Goal: Information Seeking & Learning: Check status

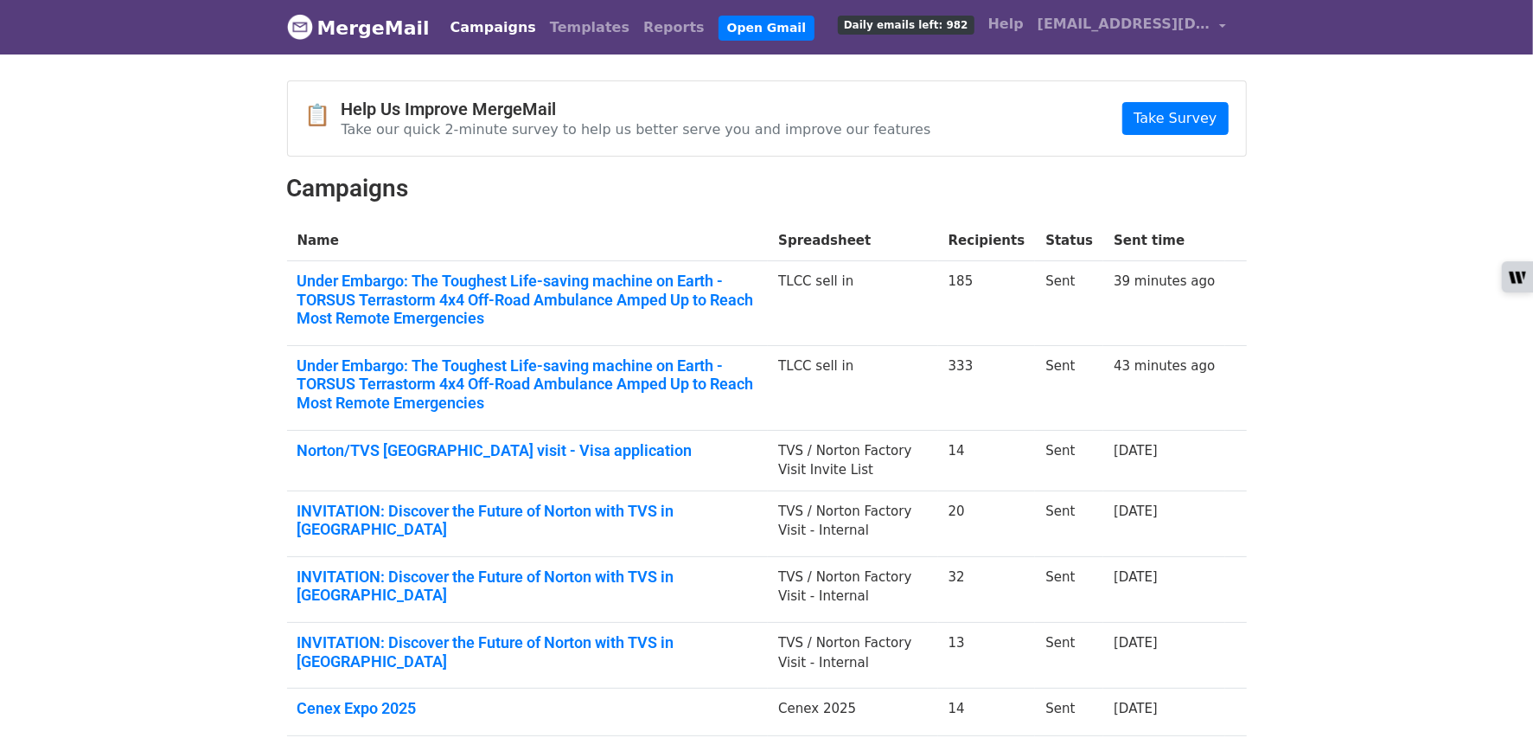
scroll to position [3, 0]
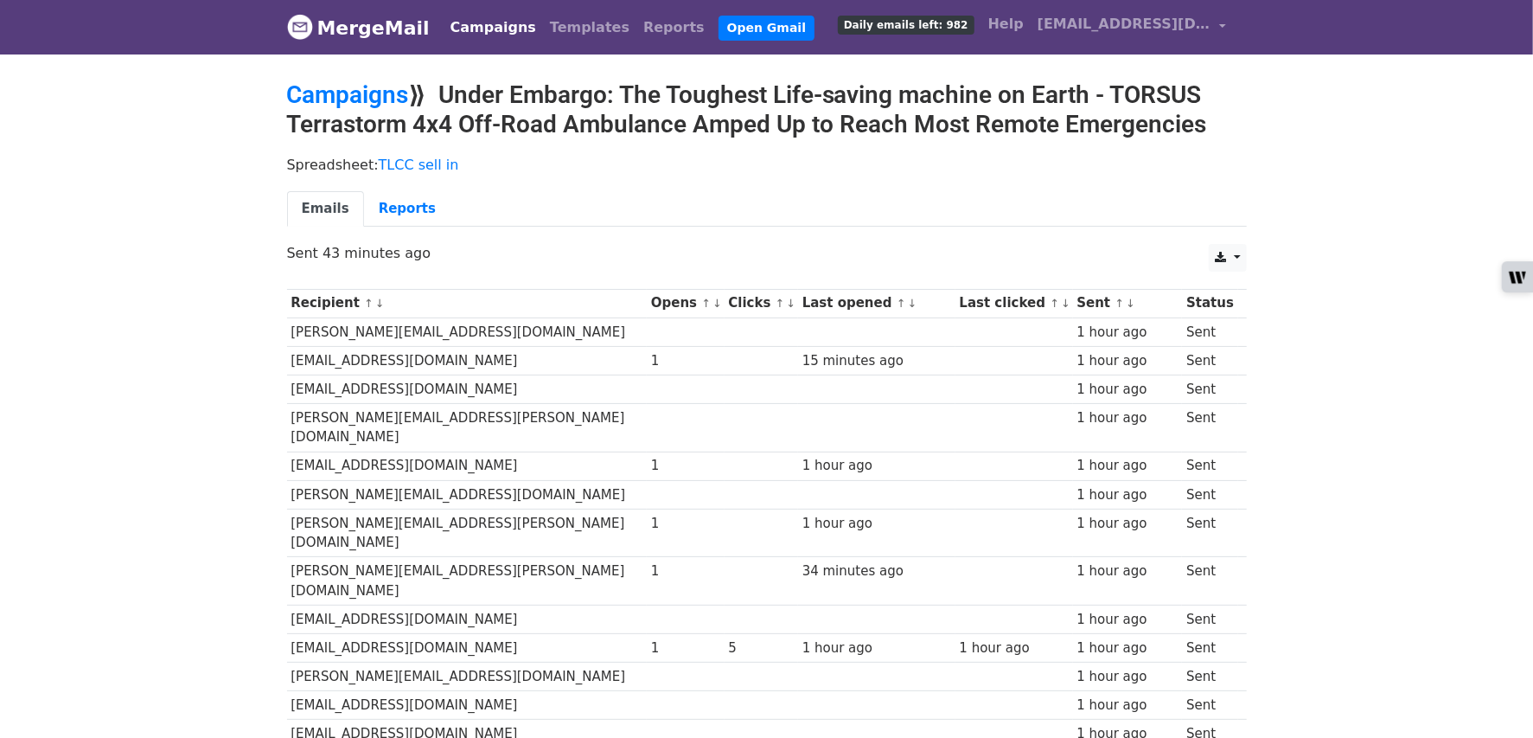
click at [713, 301] on link "↓" at bounding box center [718, 303] width 10 height 13
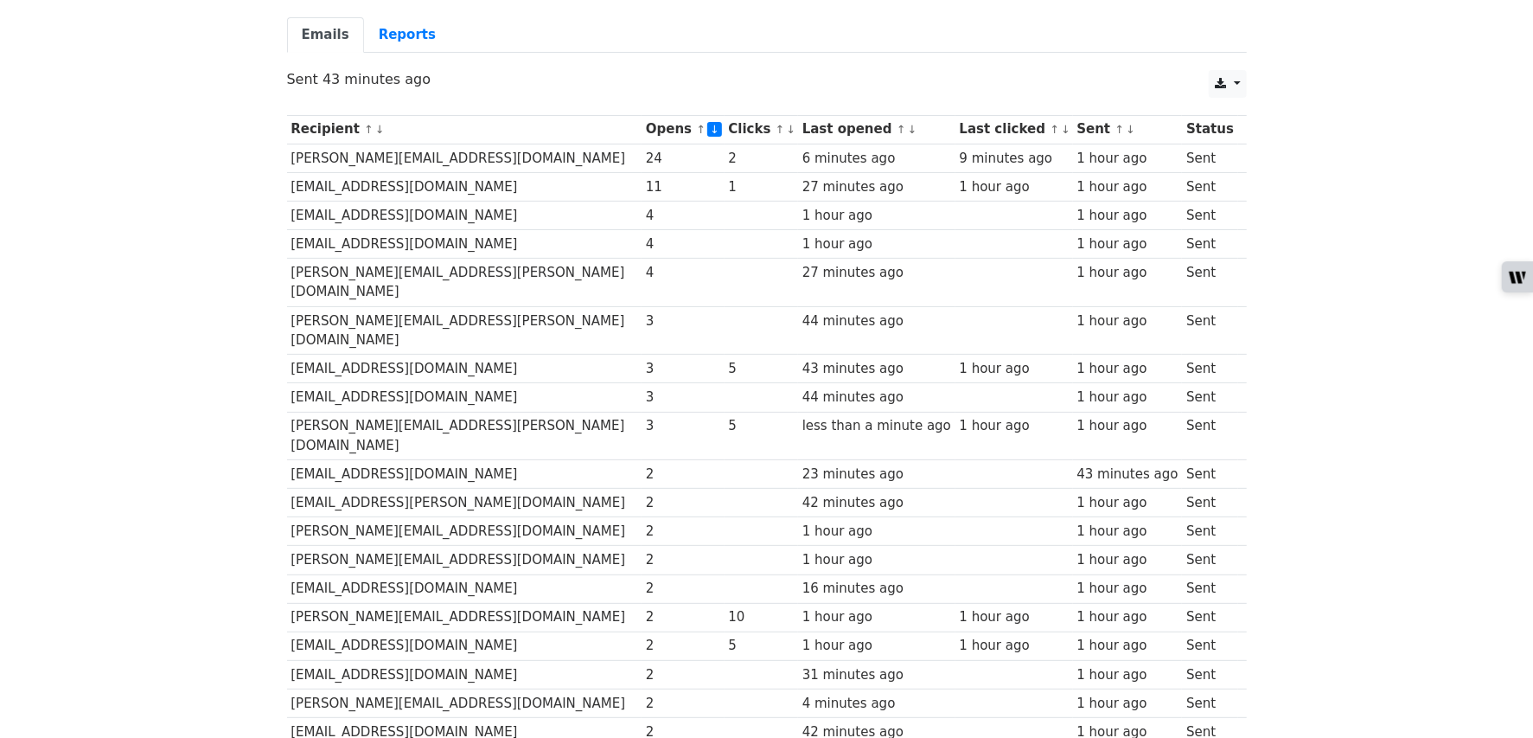
scroll to position [175, 0]
click at [787, 126] on link "↓" at bounding box center [792, 128] width 10 height 13
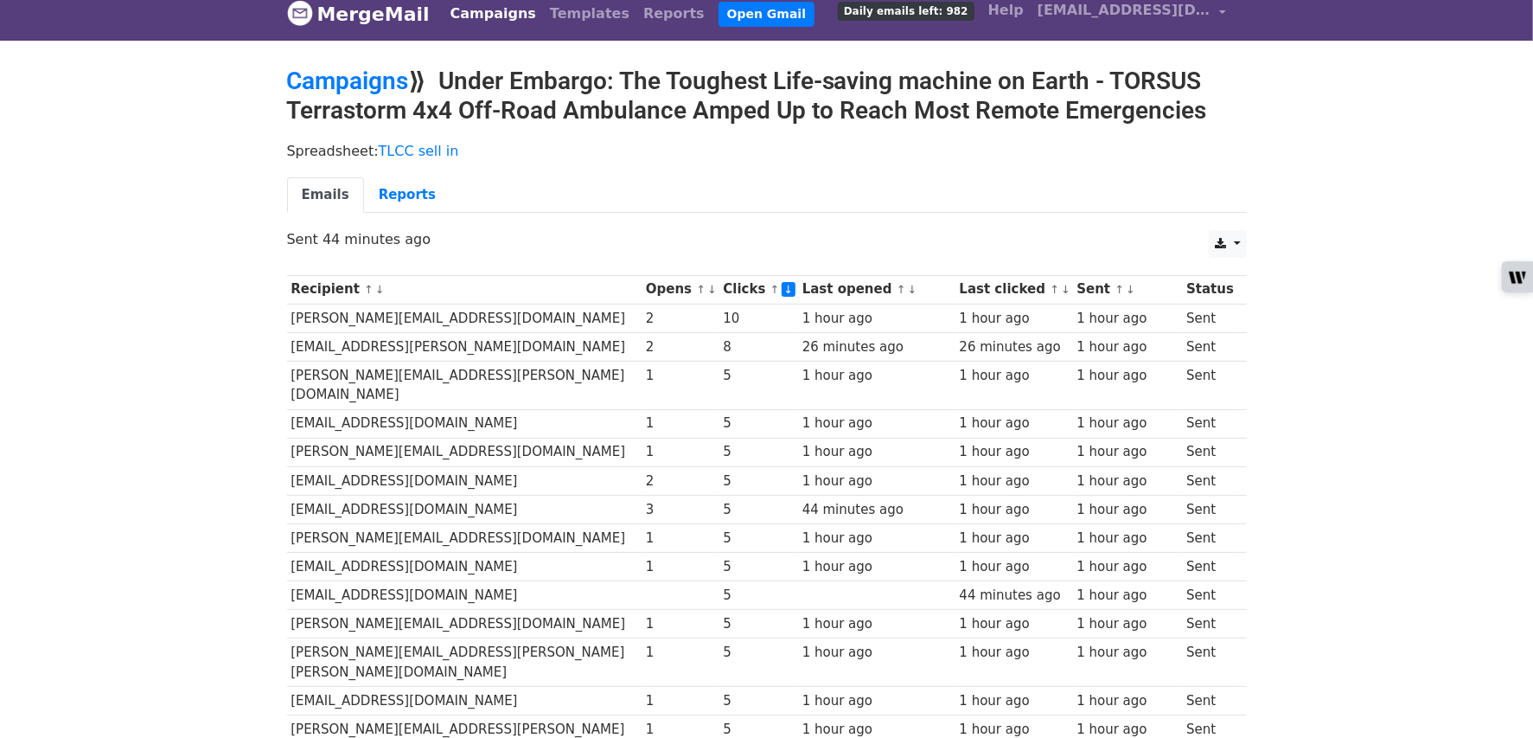
scroll to position [220, 0]
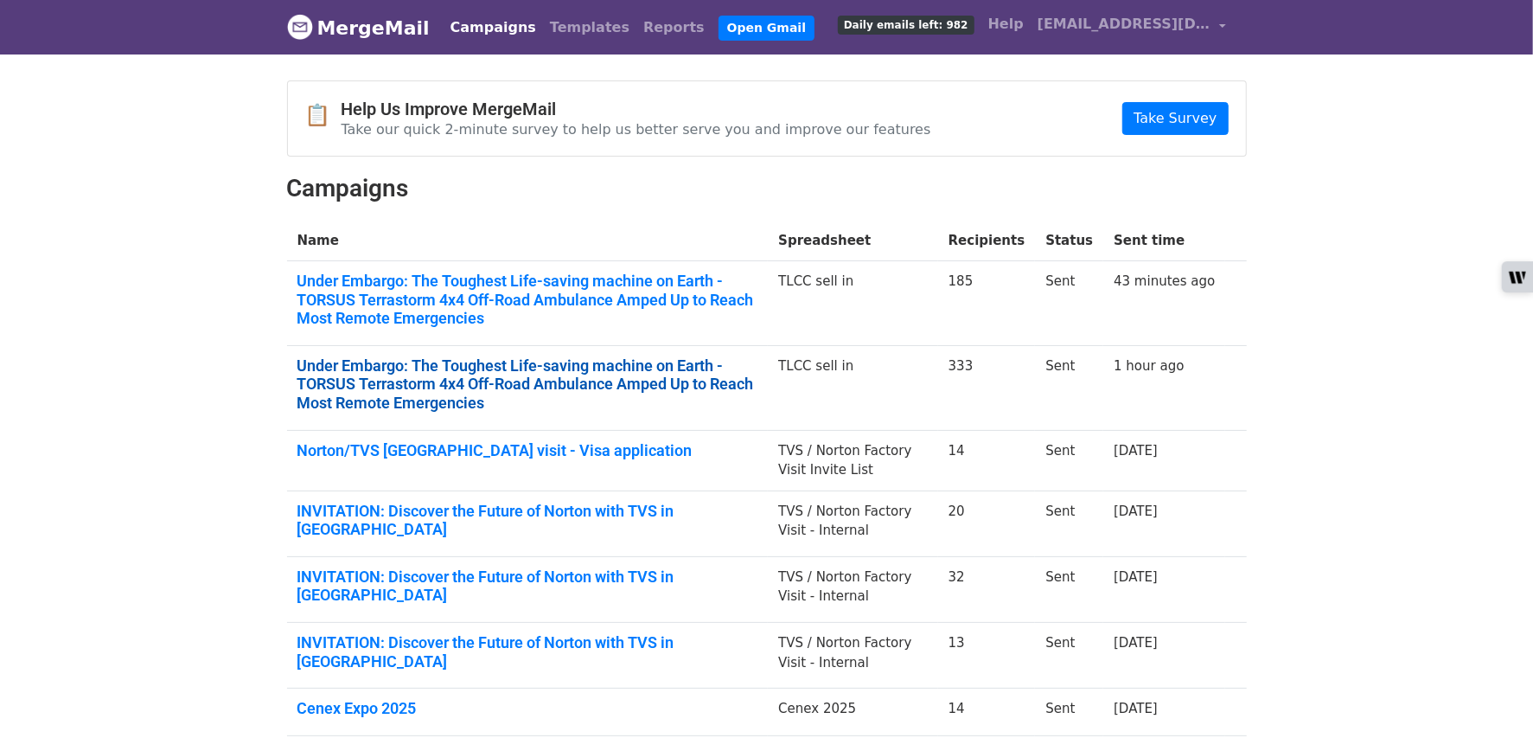
click at [616, 394] on link "Under Embargo: The Toughest Life-saving machine on Earth - TORSUS Terrastorm 4x…" at bounding box center [528, 384] width 461 height 56
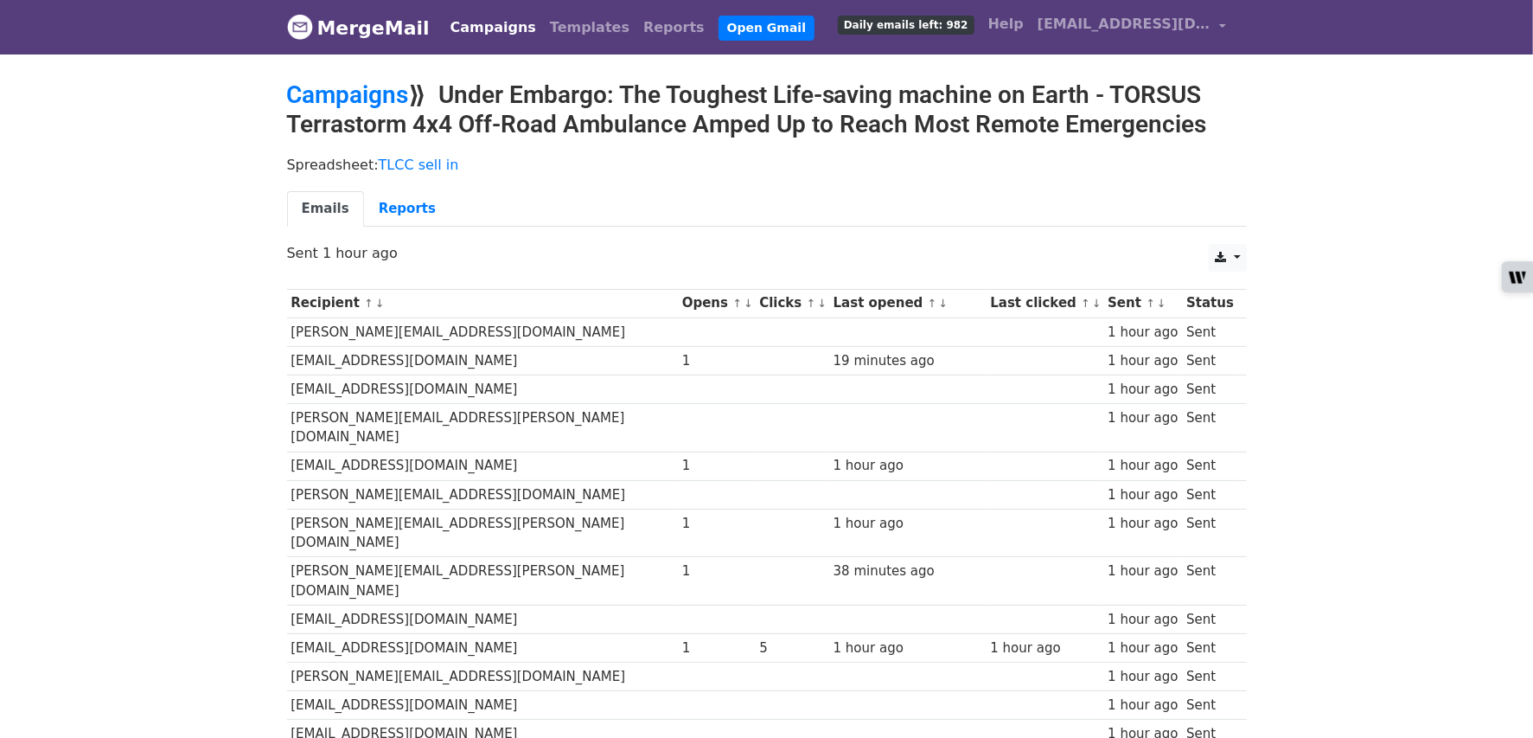
click at [817, 300] on link "↓" at bounding box center [822, 303] width 10 height 13
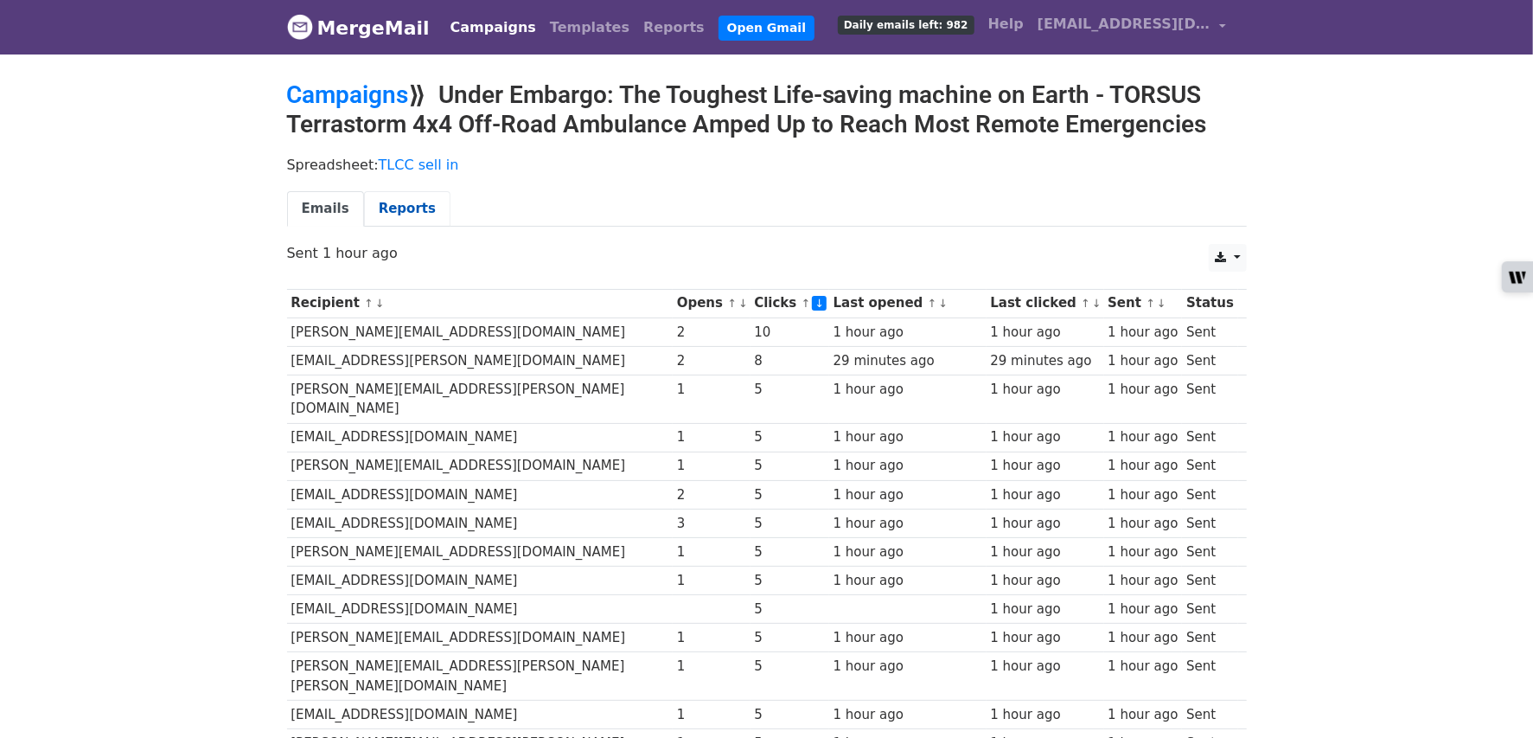
click at [389, 209] on link "Reports" at bounding box center [407, 208] width 86 height 35
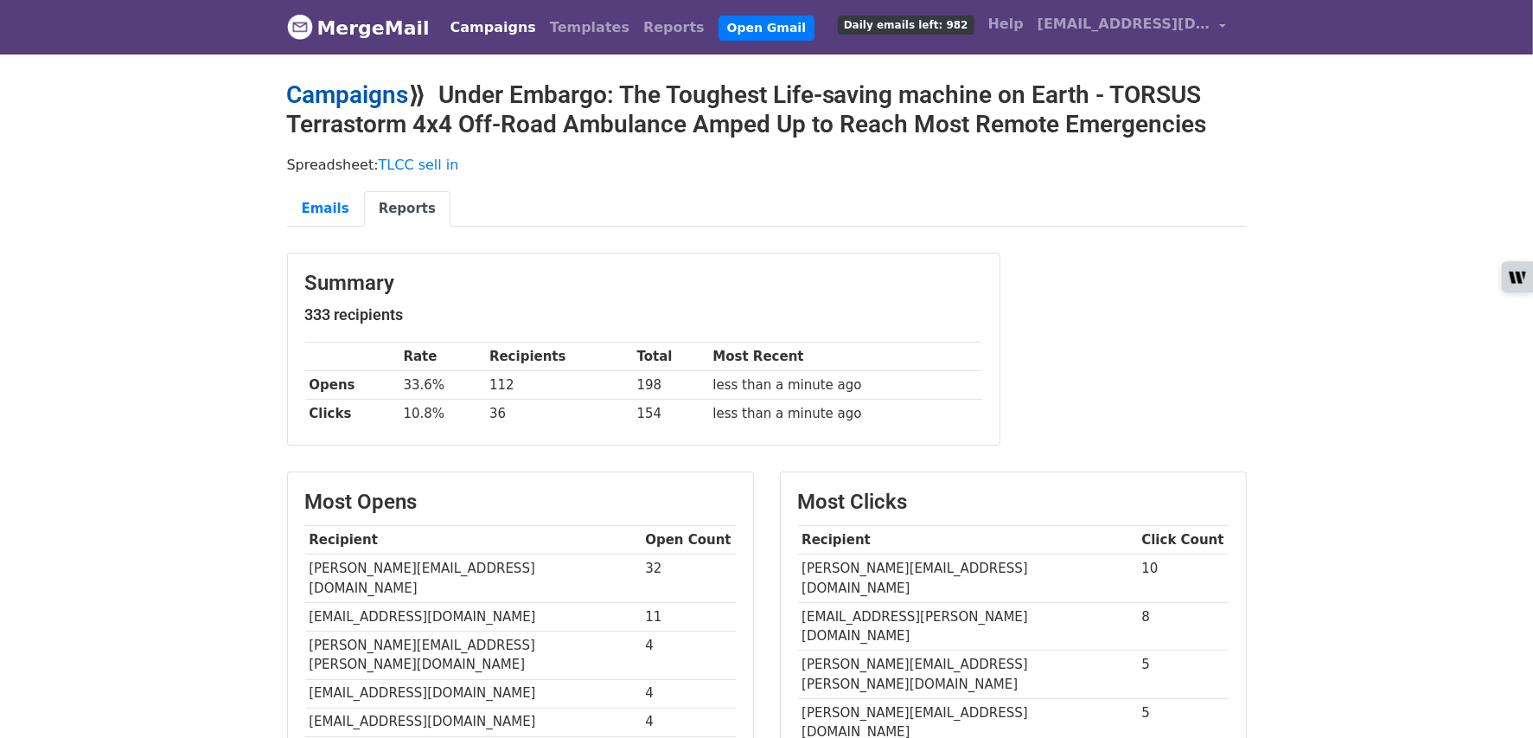
click at [364, 91] on link "Campaigns" at bounding box center [348, 94] width 122 height 29
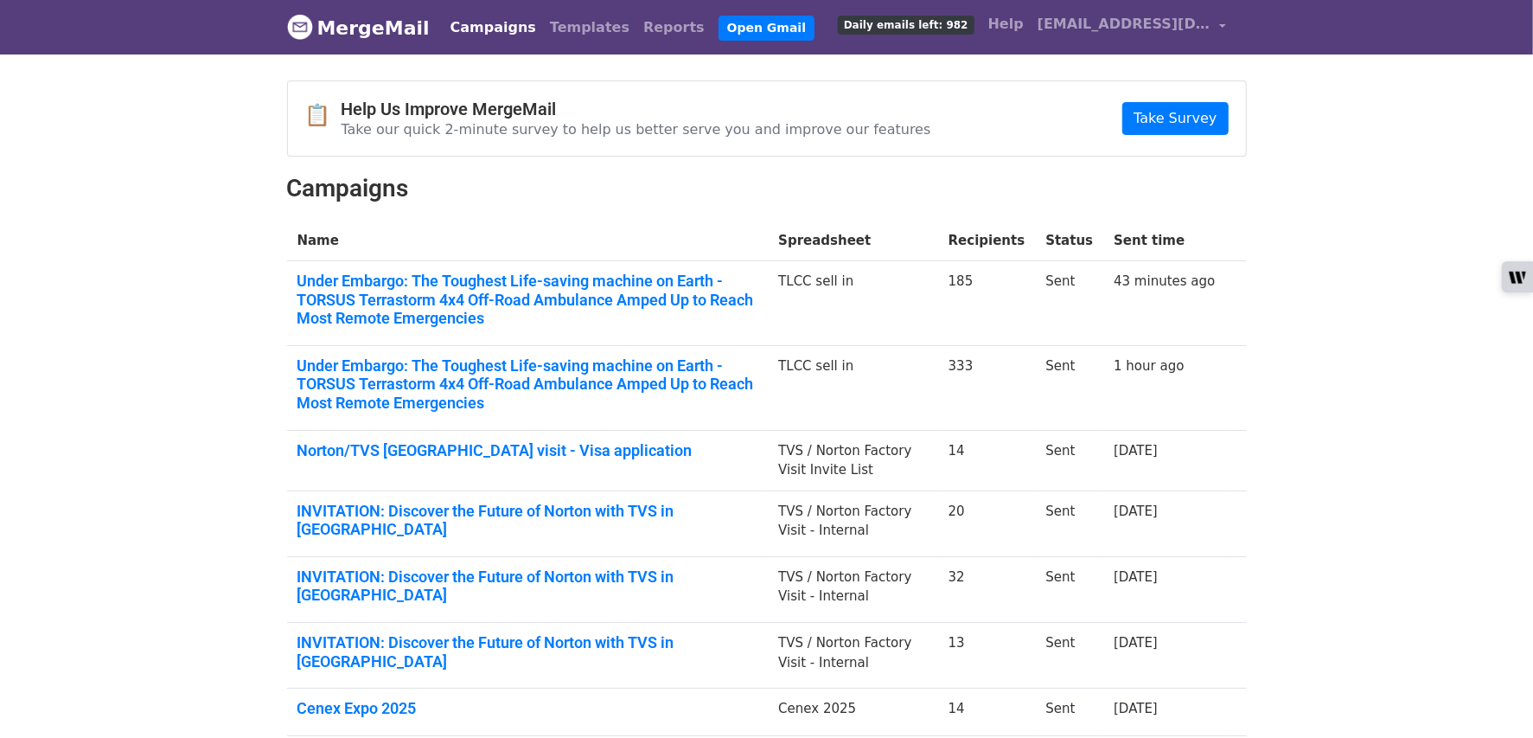
click at [617, 268] on td "Under Embargo: The Toughest Life-saving machine on Earth - TORSUS Terrastorm 4x…" at bounding box center [528, 303] width 482 height 85
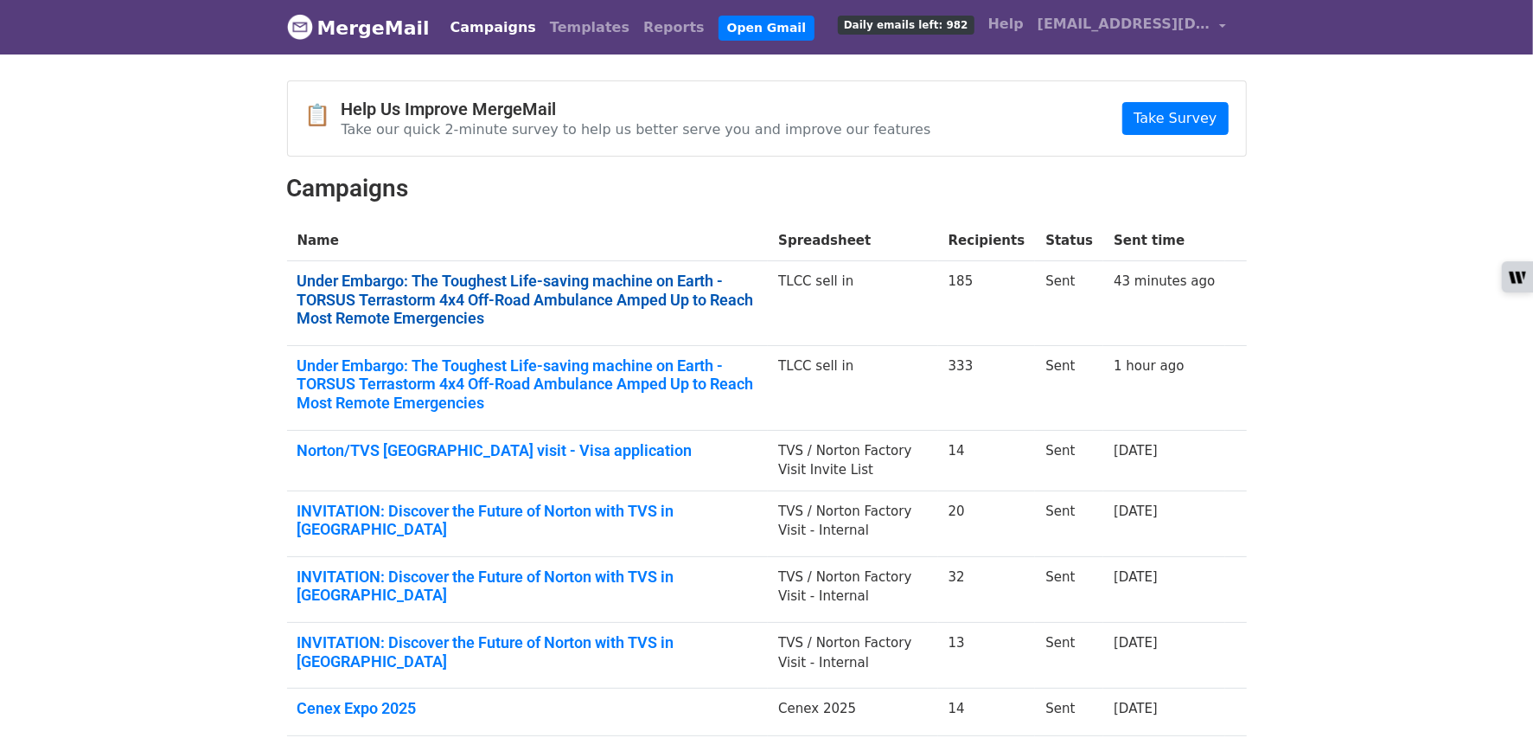
click at [626, 285] on link "Under Embargo: The Toughest Life-saving machine on Earth - TORSUS Terrastorm 4x…" at bounding box center [528, 300] width 461 height 56
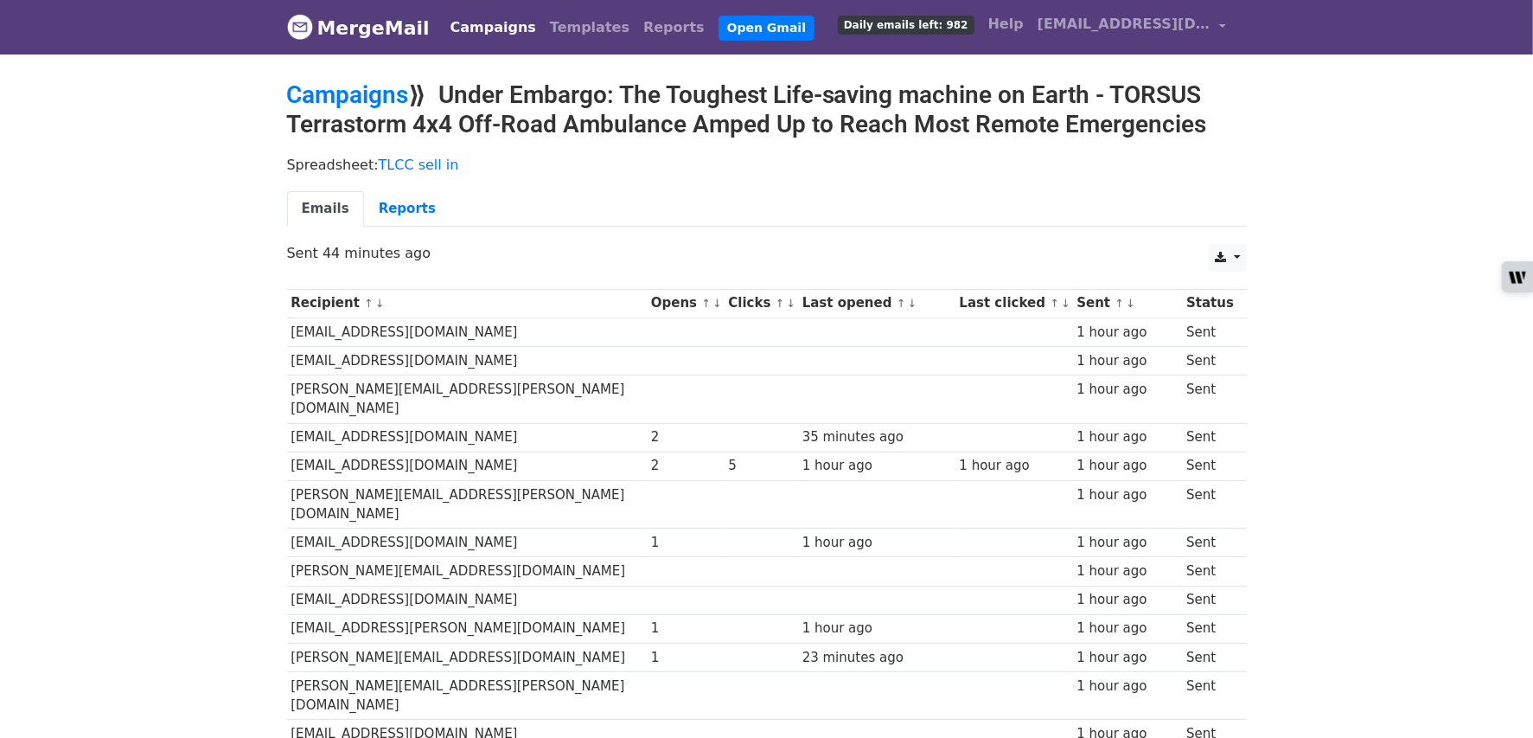
click at [713, 300] on link "↓" at bounding box center [718, 303] width 10 height 13
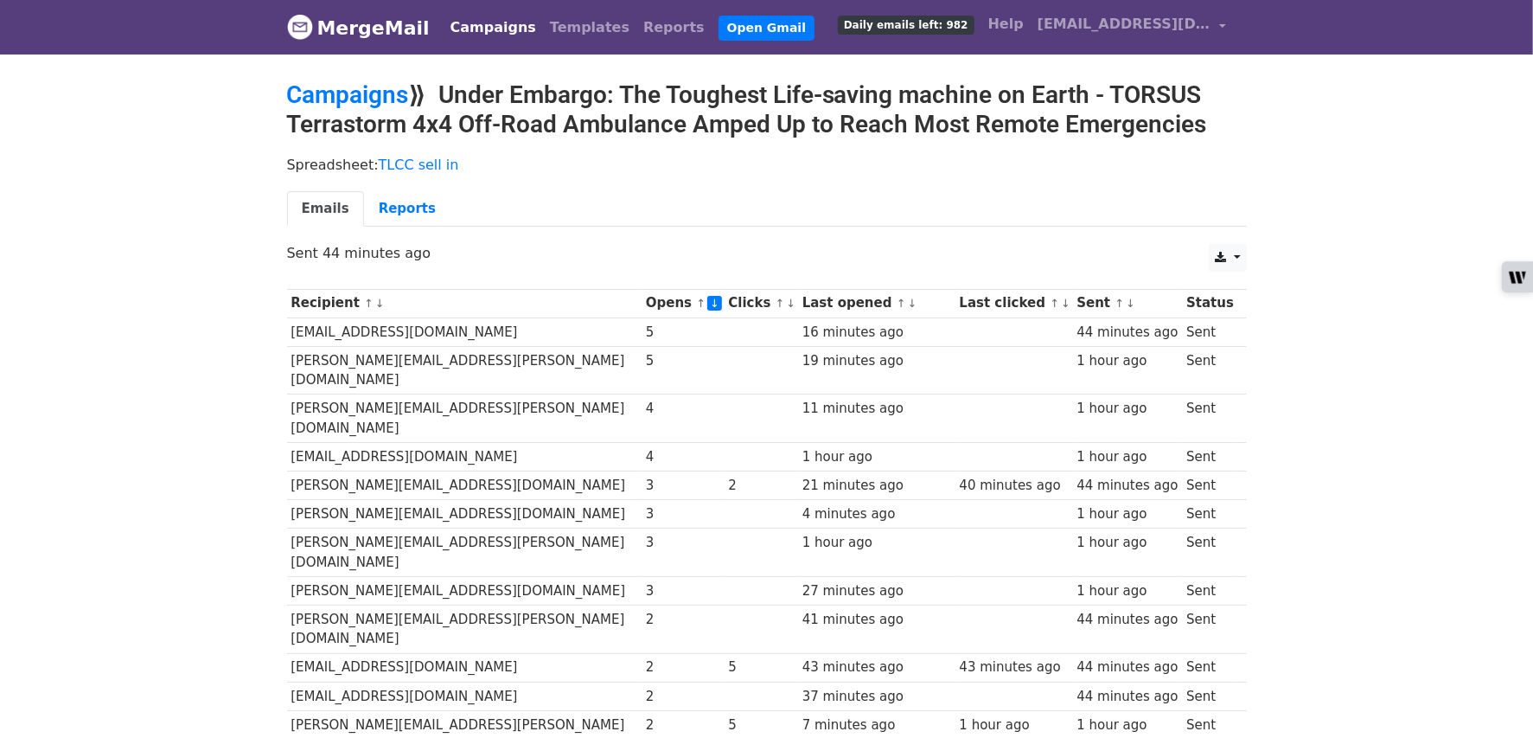
click at [787, 308] on link "↓" at bounding box center [792, 303] width 10 height 13
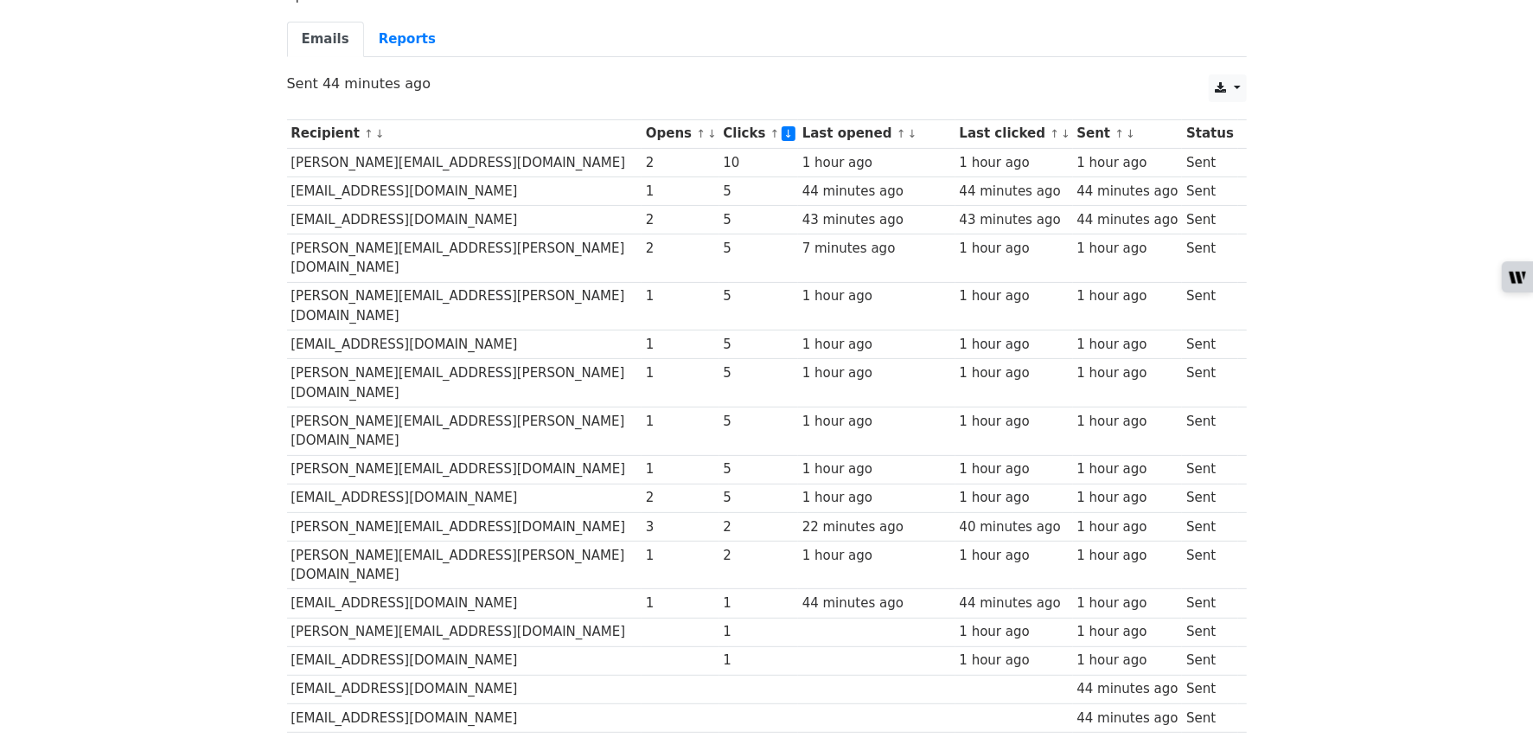
scroll to position [190, 0]
